Goal: Navigation & Orientation: Find specific page/section

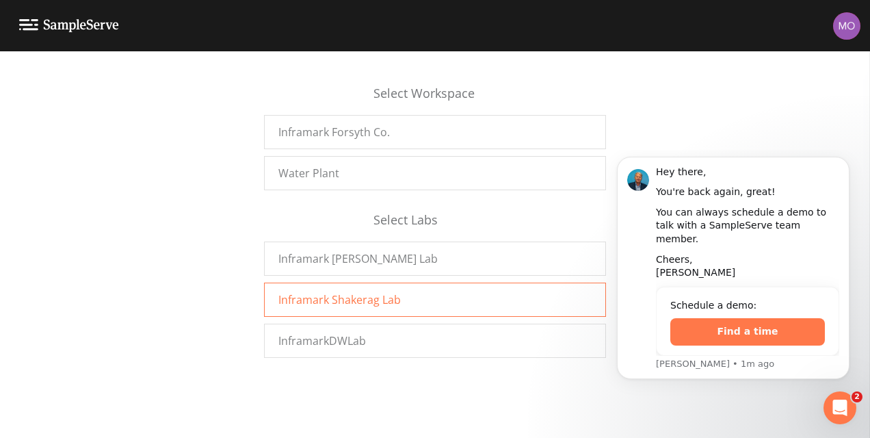
click at [350, 294] on span "Inframark Shakerag Lab" at bounding box center [339, 299] width 122 height 16
